Goal: Find specific page/section: Find specific page/section

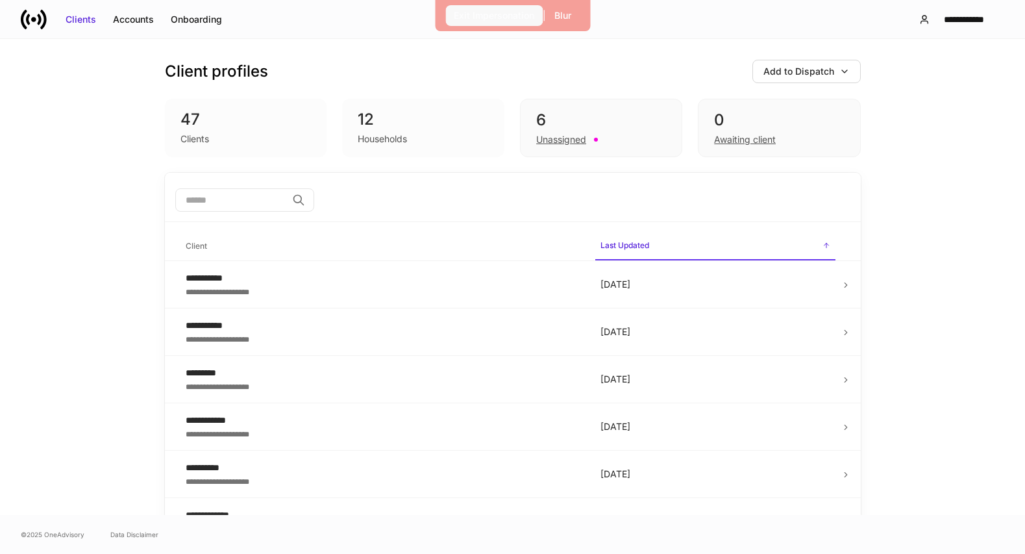
click at [484, 14] on div "Exit Impersonation" at bounding box center [494, 15] width 80 height 13
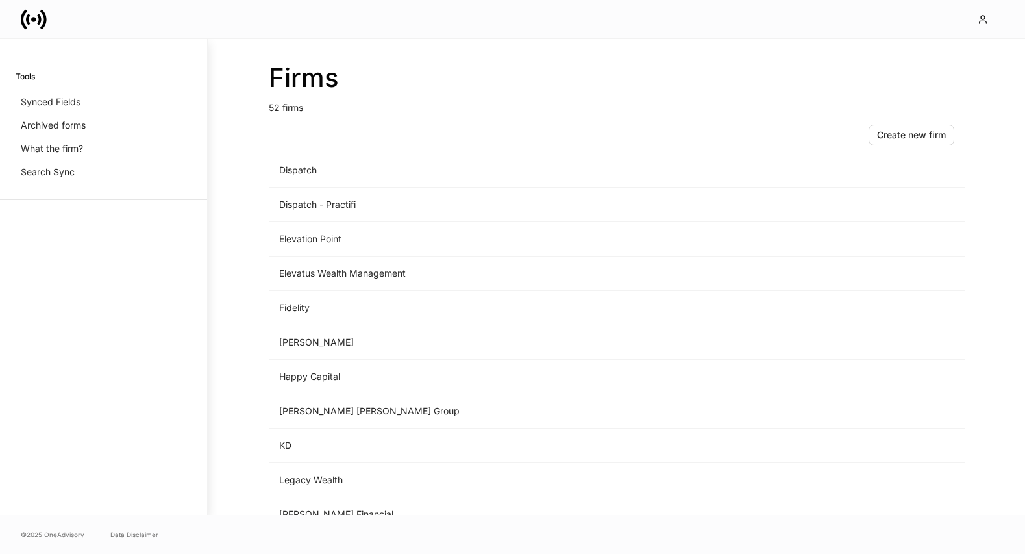
scroll to position [993, 0]
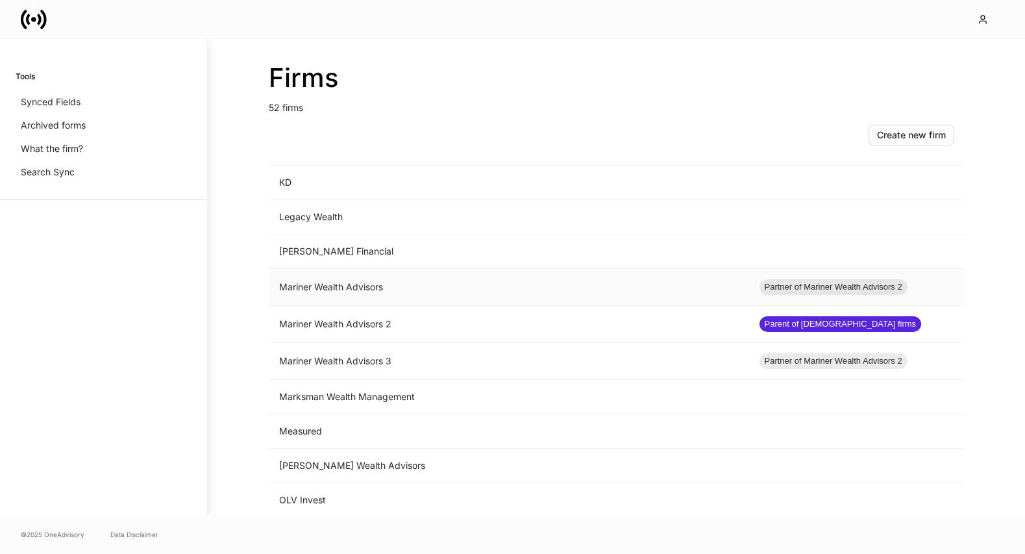
click at [328, 297] on td "Mariner Wealth Advisors" at bounding box center [509, 287] width 480 height 37
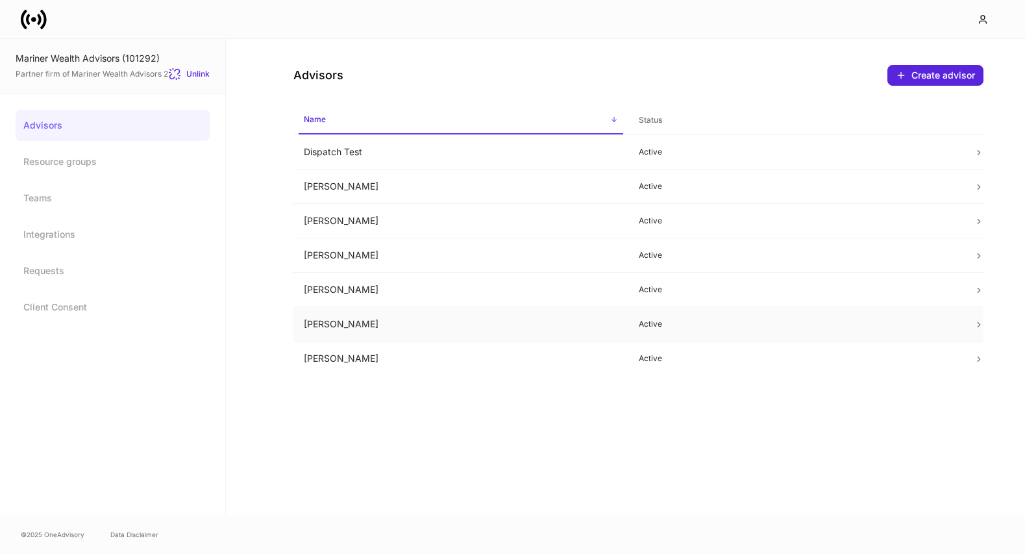
click at [326, 318] on td "Mark Harris" at bounding box center [460, 324] width 335 height 34
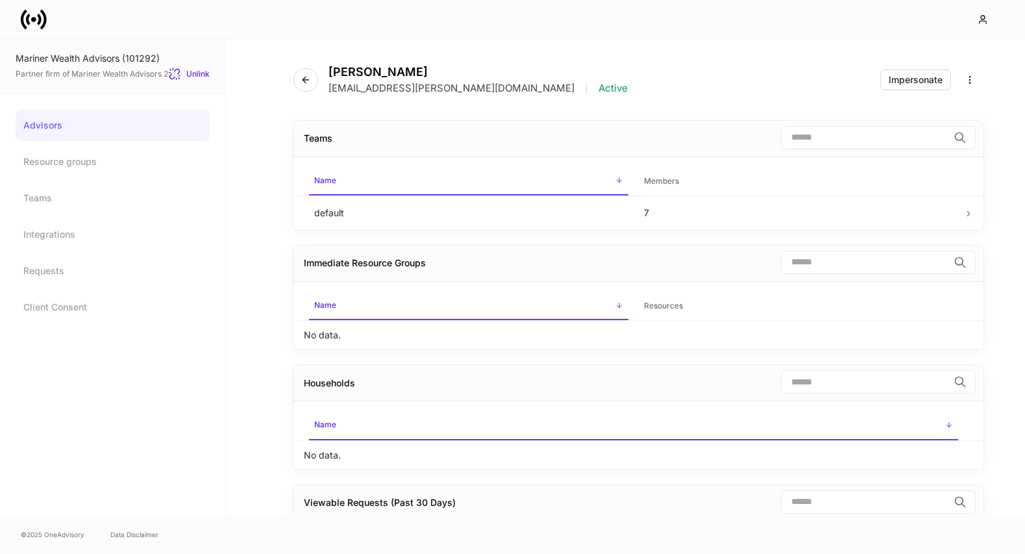
click at [884, 97] on div "Mark Harris mark.harris@marineradvisornetwork.com | Active Impersonate" at bounding box center [638, 72] width 690 height 66
click at [895, 77] on div "Impersonate" at bounding box center [916, 79] width 54 height 9
